Goal: Navigation & Orientation: Find specific page/section

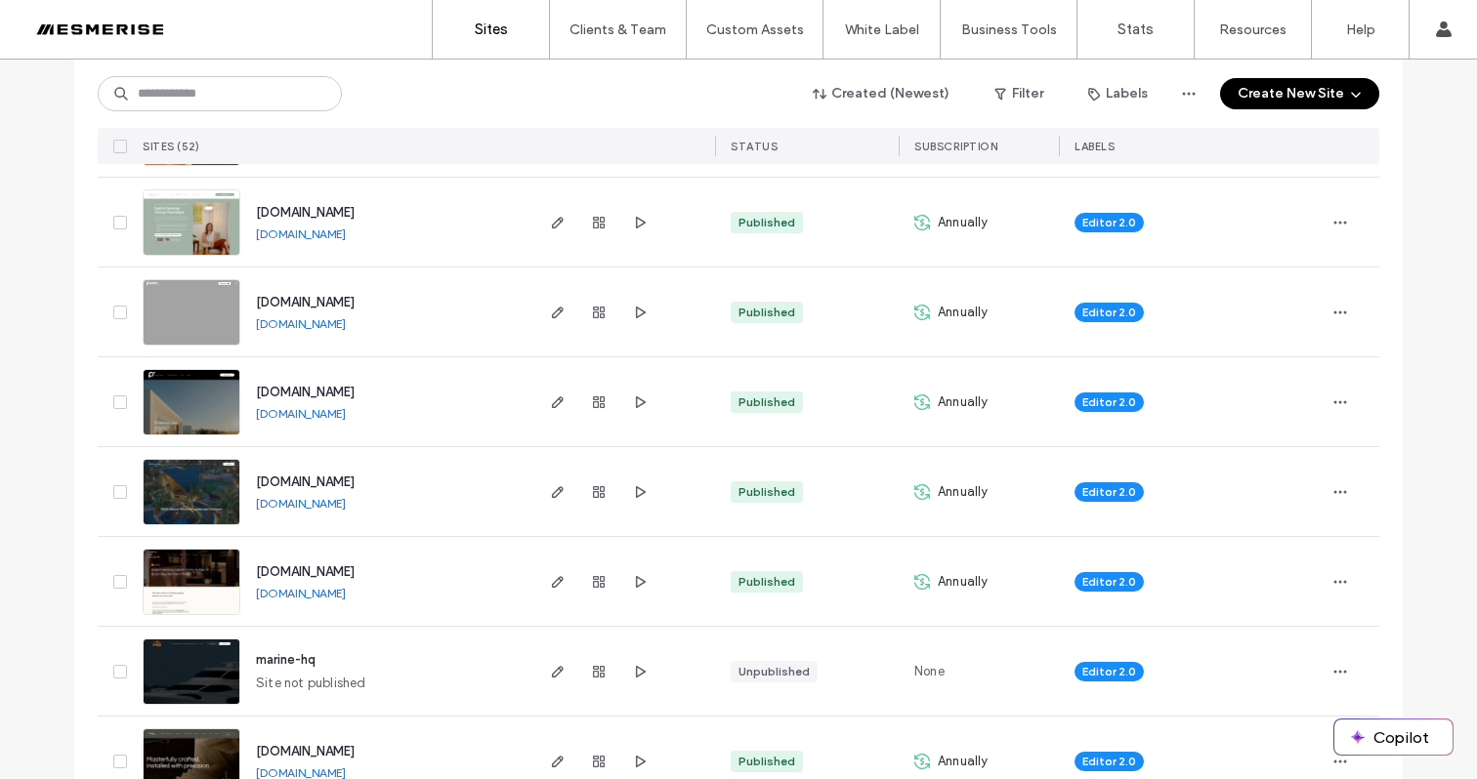
scroll to position [1185, 0]
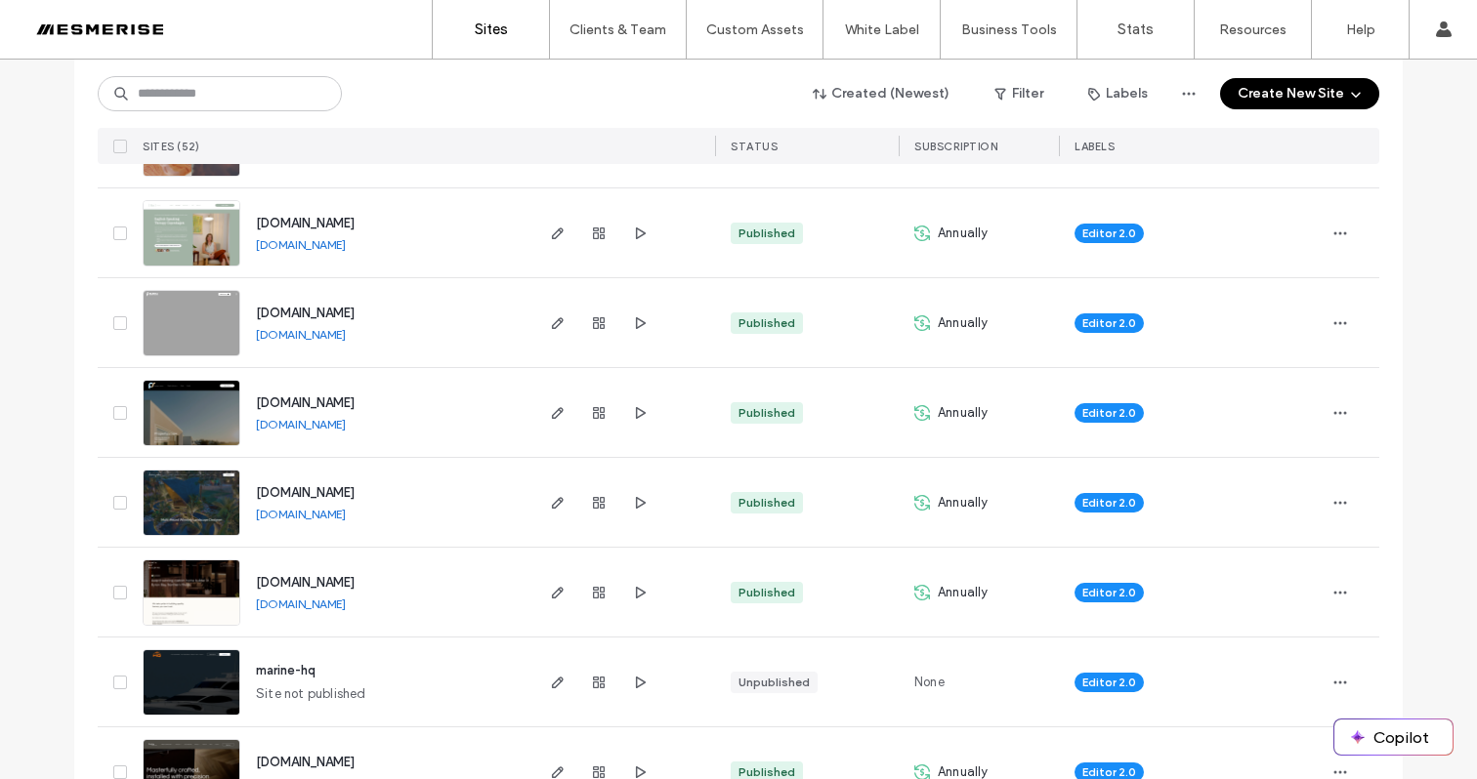
click at [1314, 597] on div "Editor 2.0" at bounding box center [1191, 592] width 265 height 89
click at [1325, 594] on span "button" at bounding box center [1340, 592] width 31 height 31
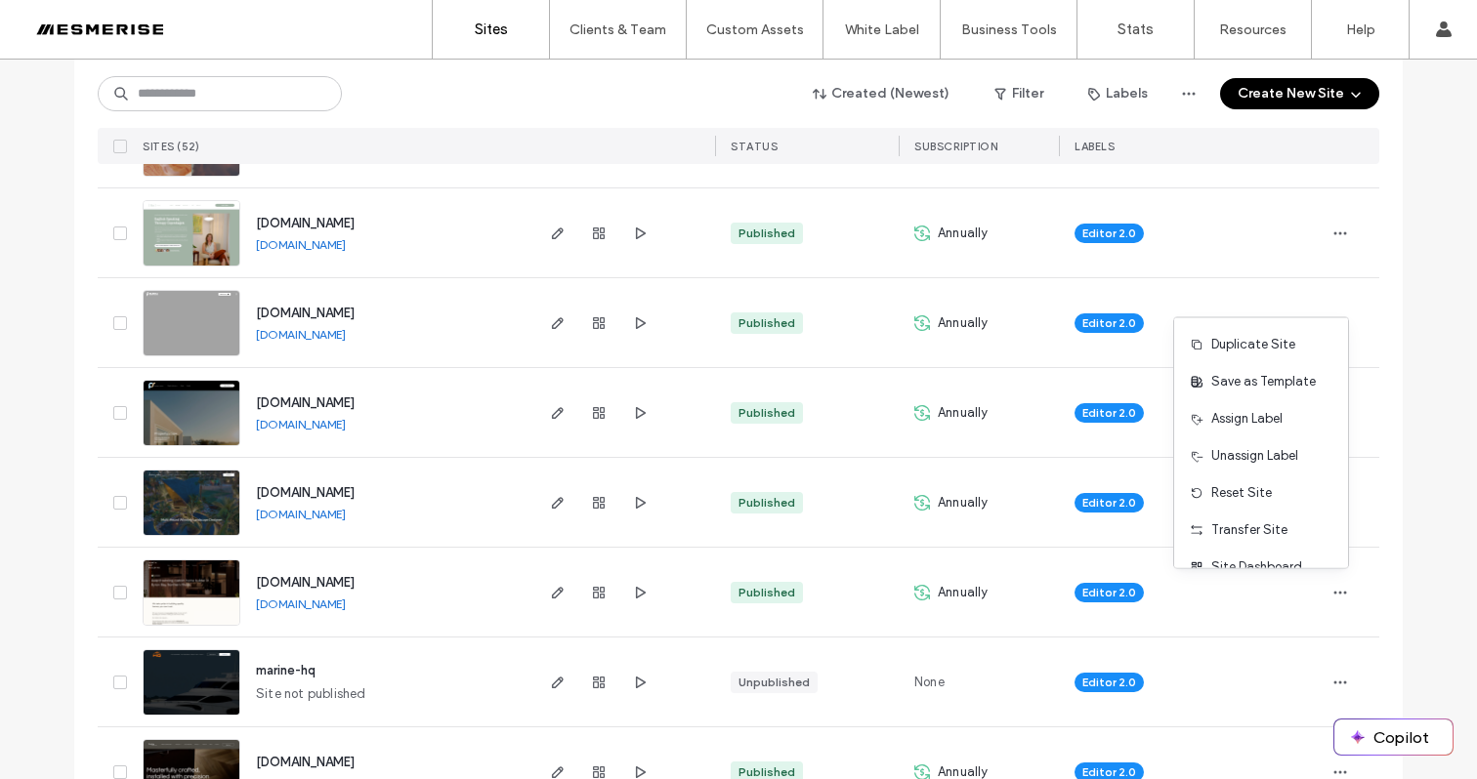
click at [1264, 568] on div "Duplicate Site Save as Template Assign Label Unassign Label Reset Site Transfer…" at bounding box center [1261, 443] width 176 height 252
click at [1265, 566] on span "Site Dashboard" at bounding box center [1256, 568] width 91 height 20
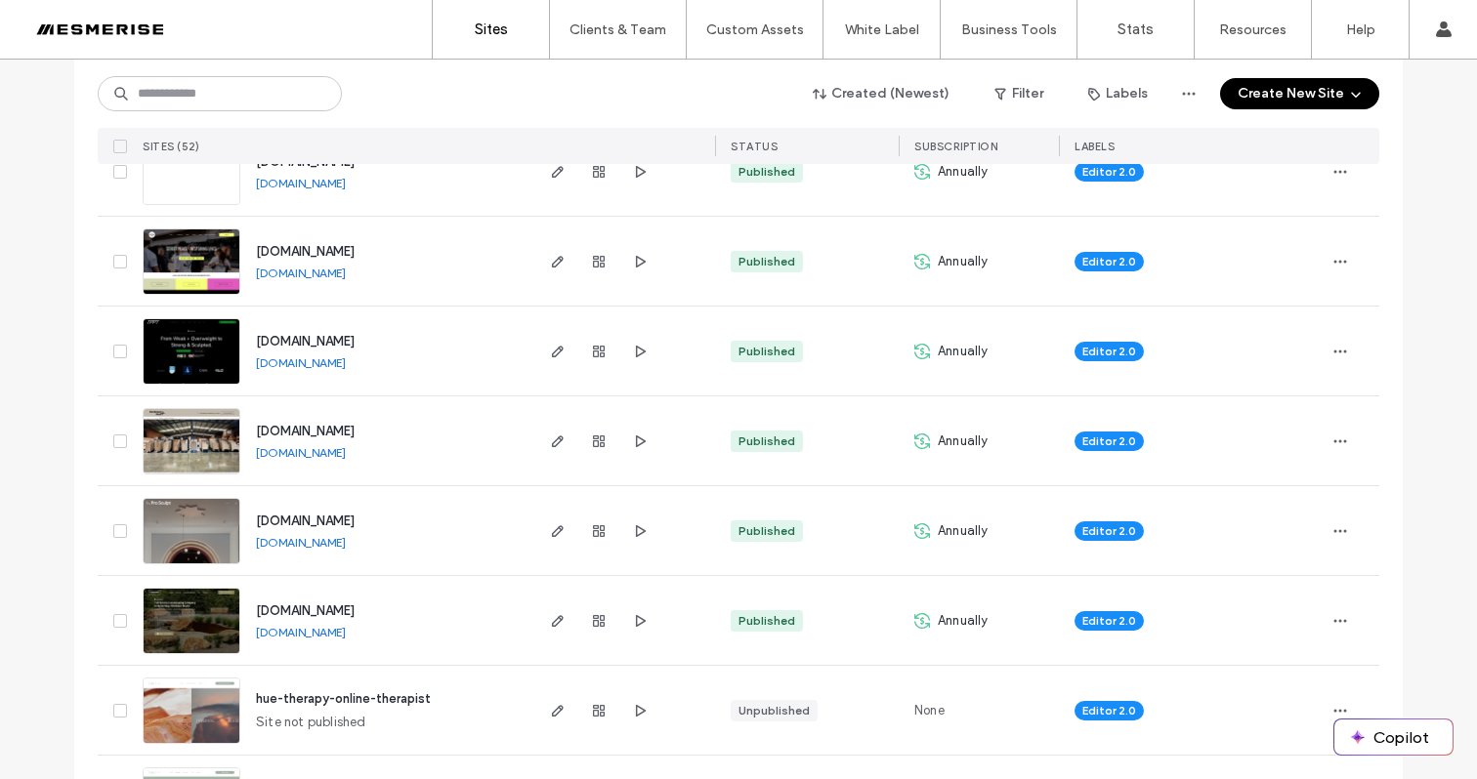
scroll to position [724, 0]
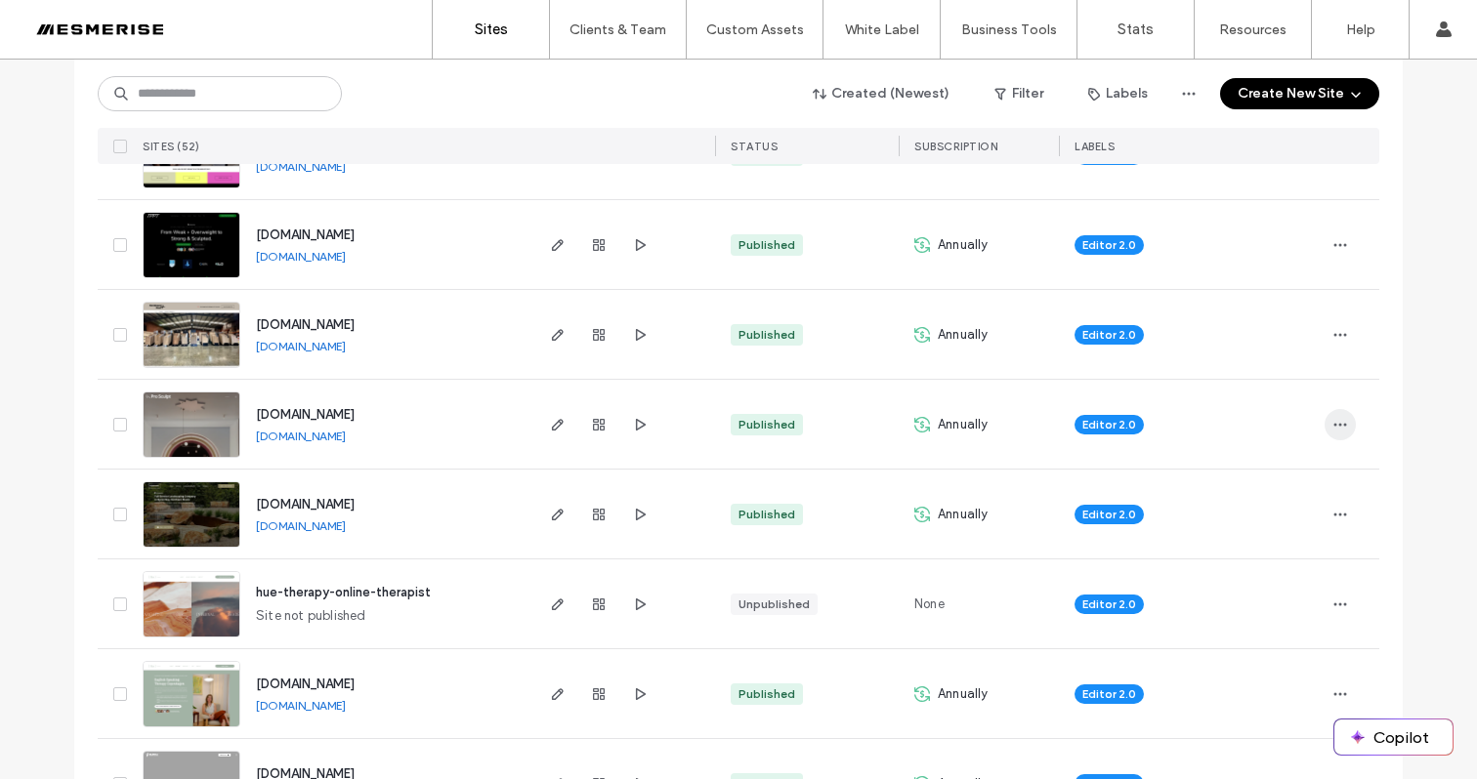
click at [1338, 425] on use "button" at bounding box center [1340, 424] width 13 height 3
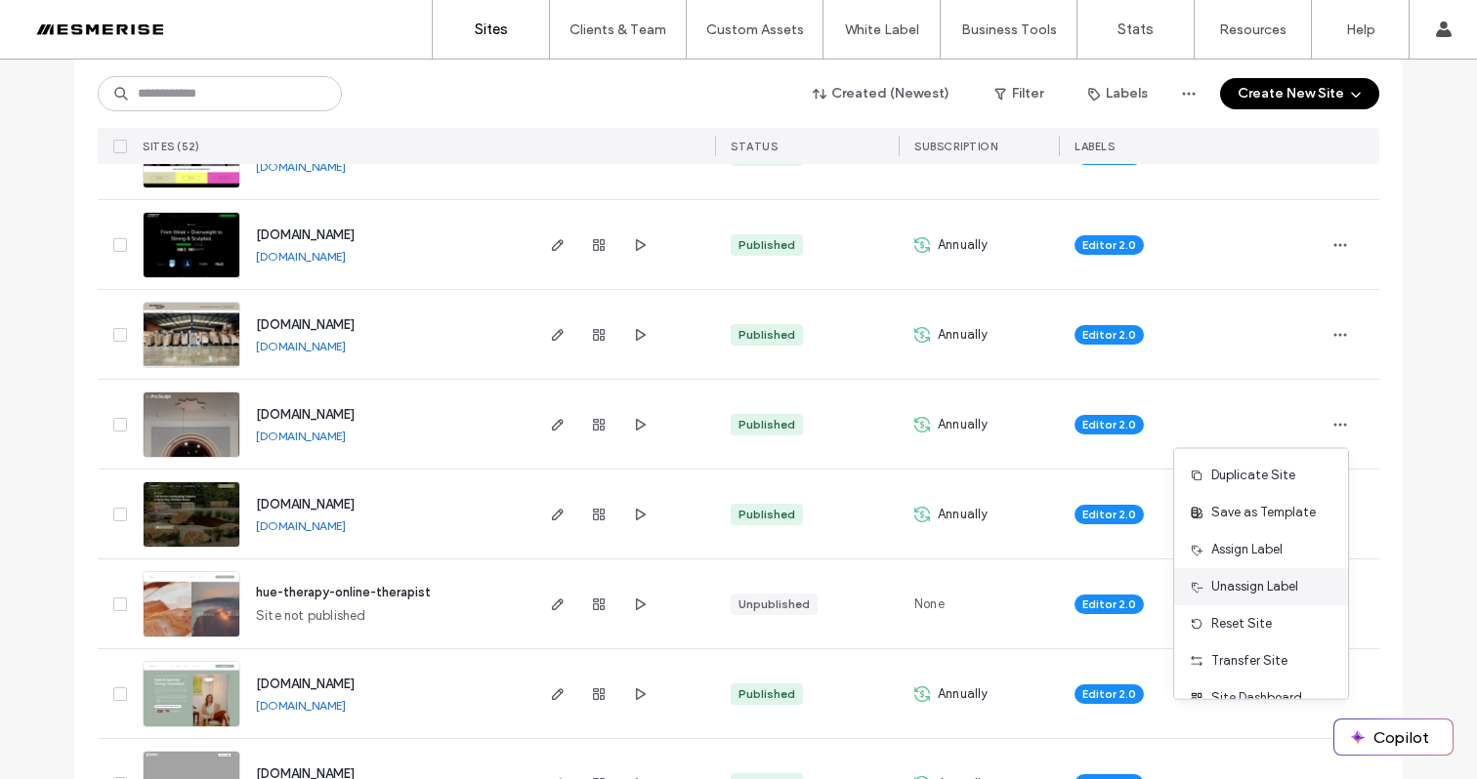
scroll to position [63, 0]
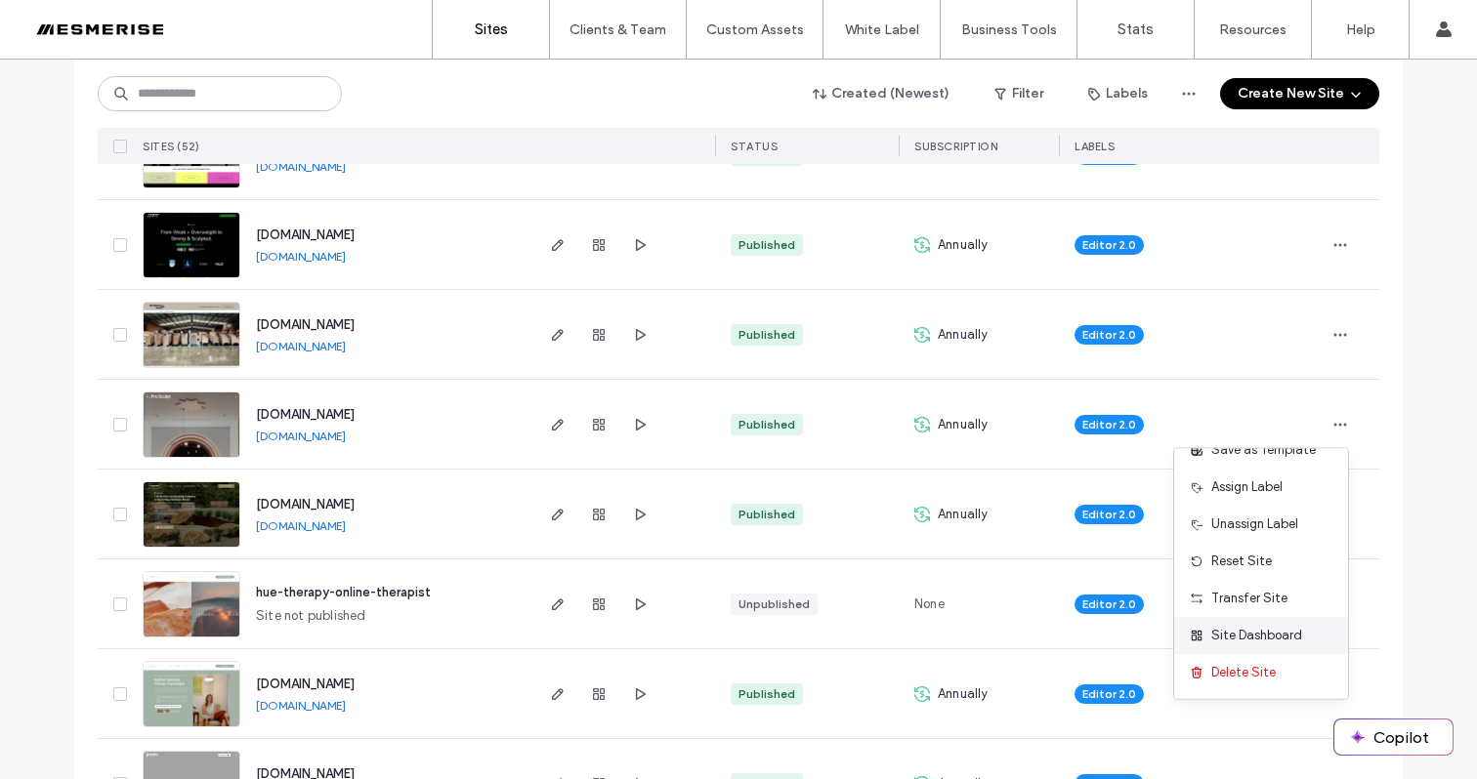
click at [1260, 634] on span "Site Dashboard" at bounding box center [1256, 636] width 91 height 20
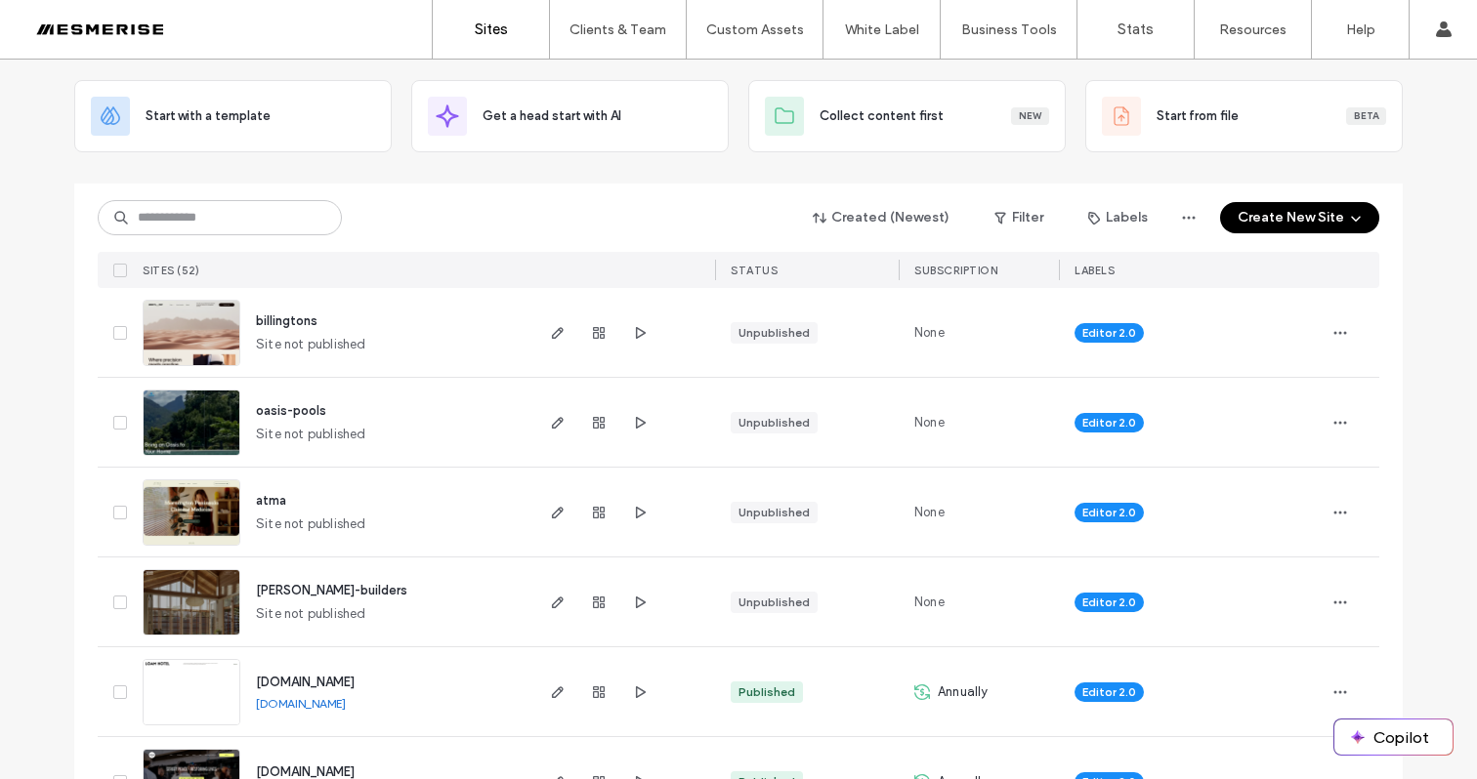
scroll to position [133, 0]
